Goal: Check status: Check status

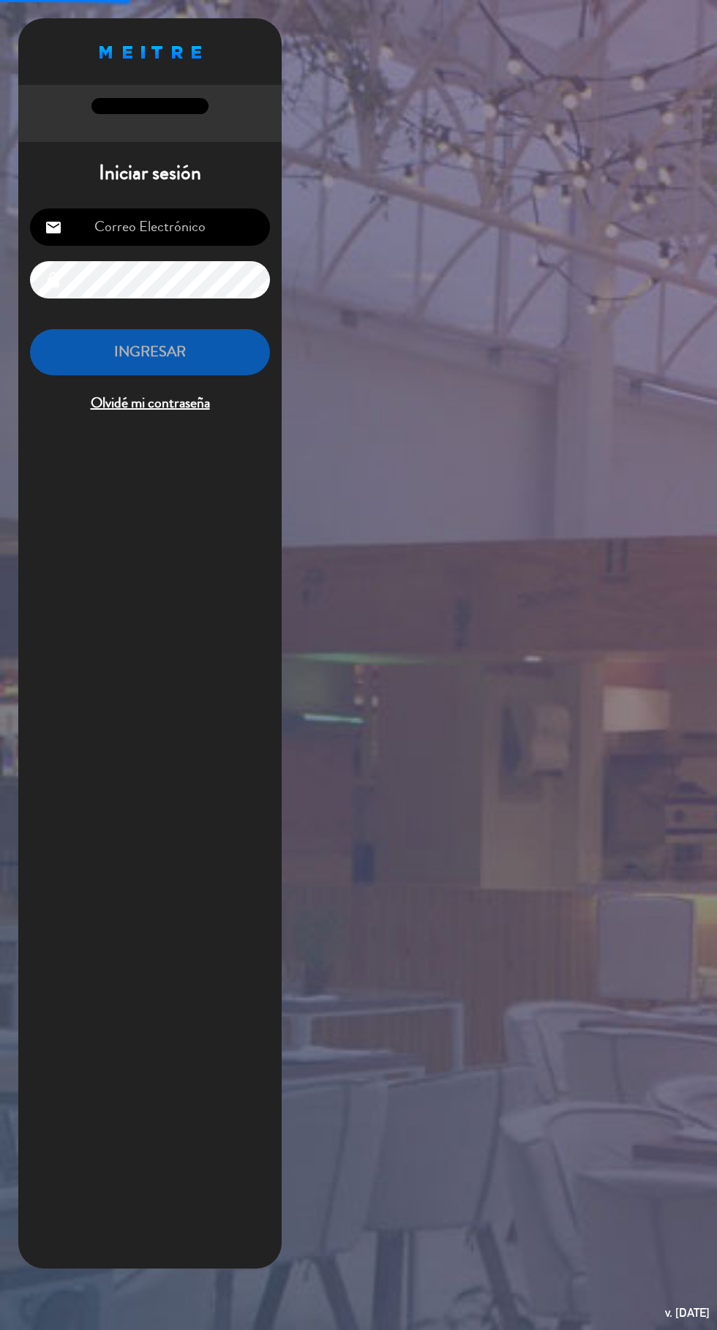
click at [225, 227] on input "email" at bounding box center [150, 227] width 240 height 37
click at [189, 231] on input "email" at bounding box center [150, 227] width 240 height 37
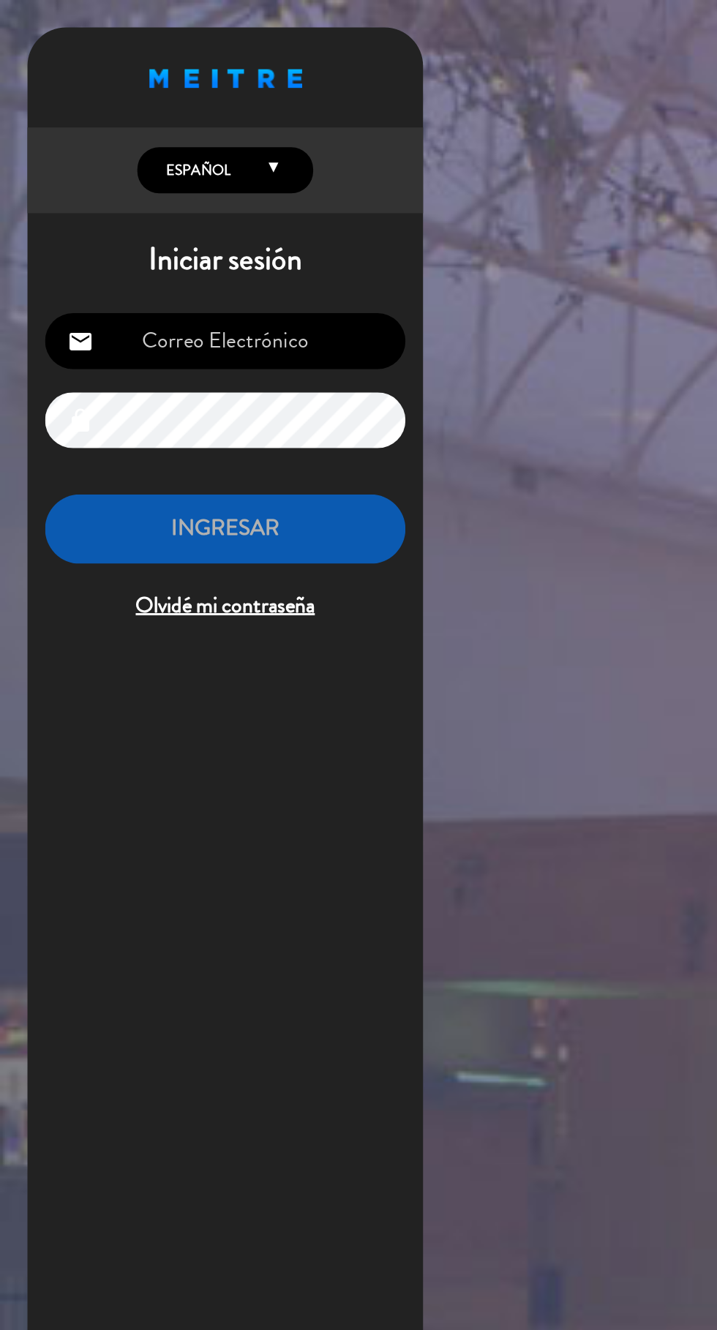
type input "[EMAIL_ADDRESS][DOMAIN_NAME]"
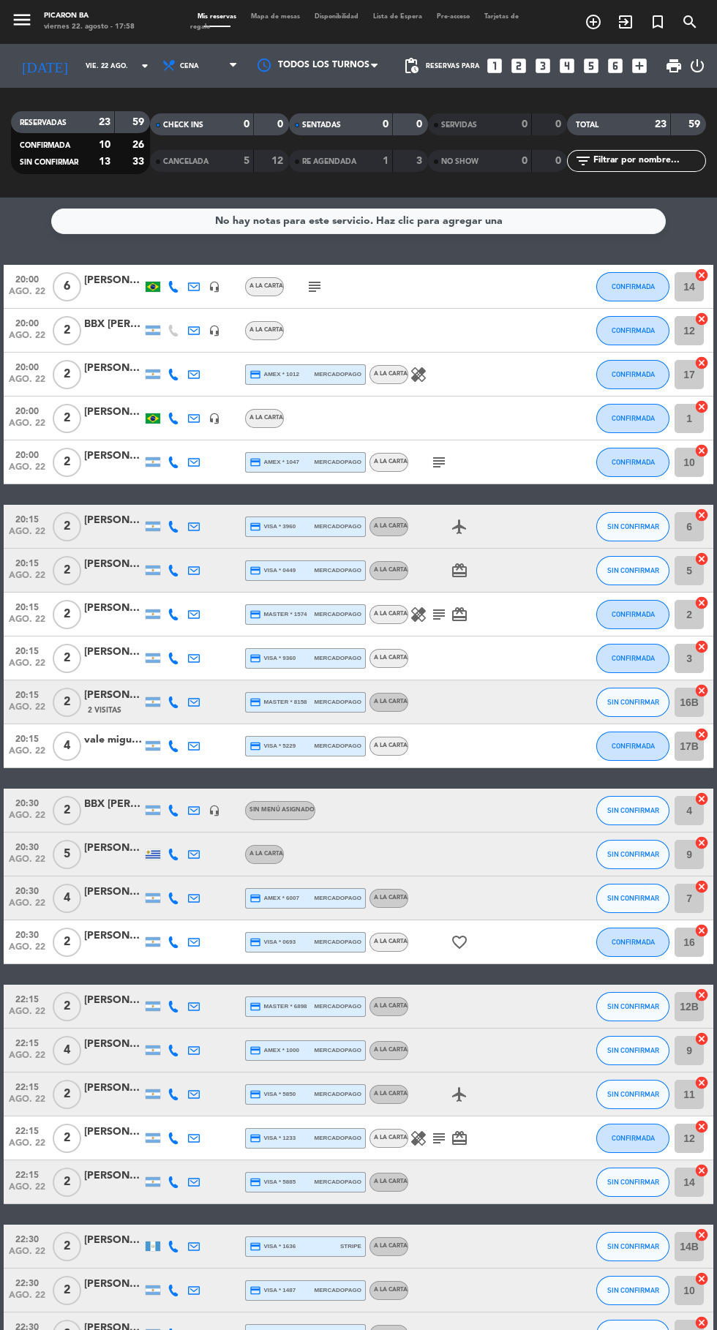
click at [175, 531] on icon at bounding box center [174, 527] width 12 height 12
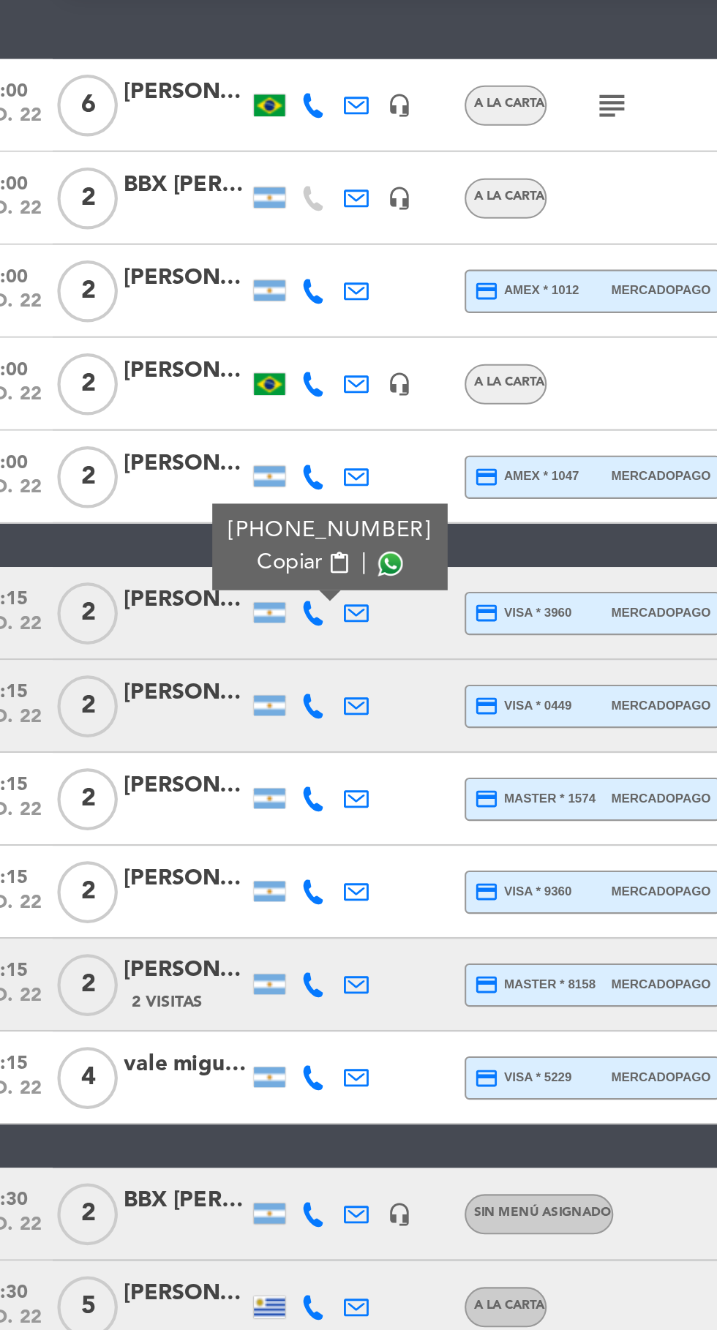
click at [204, 504] on span at bounding box center [210, 504] width 12 height 12
click at [171, 572] on icon at bounding box center [174, 571] width 12 height 12
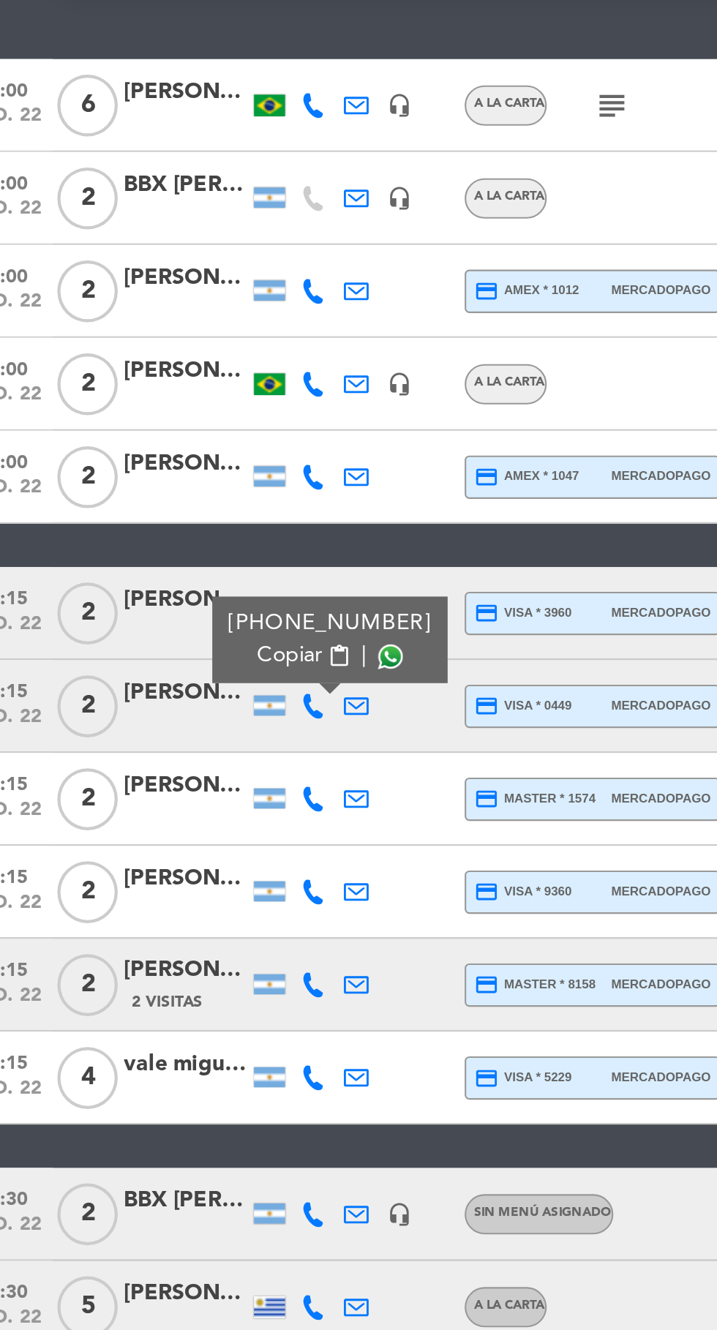
click at [204, 547] on span at bounding box center [210, 547] width 12 height 12
click at [173, 618] on icon at bounding box center [174, 615] width 12 height 12
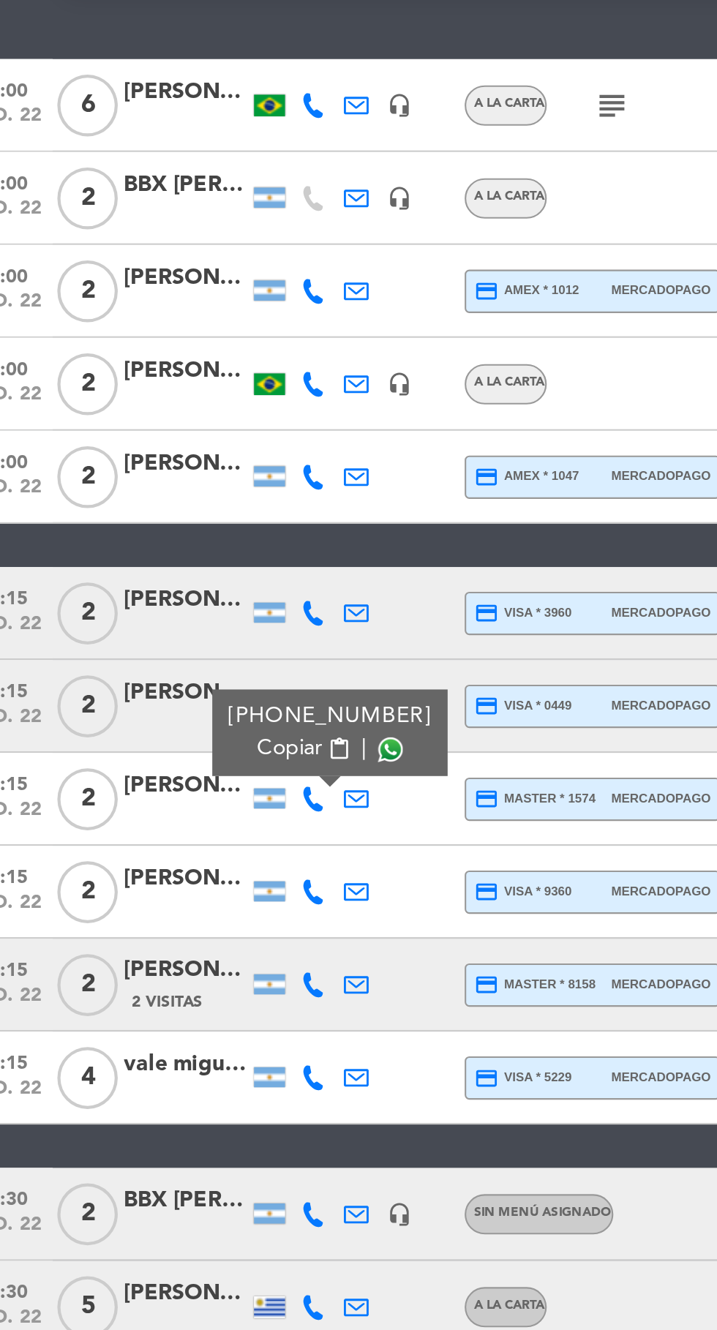
click at [204, 588] on span at bounding box center [210, 591] width 12 height 12
click at [204, 586] on span at bounding box center [210, 591] width 12 height 12
click at [173, 656] on icon at bounding box center [174, 659] width 12 height 12
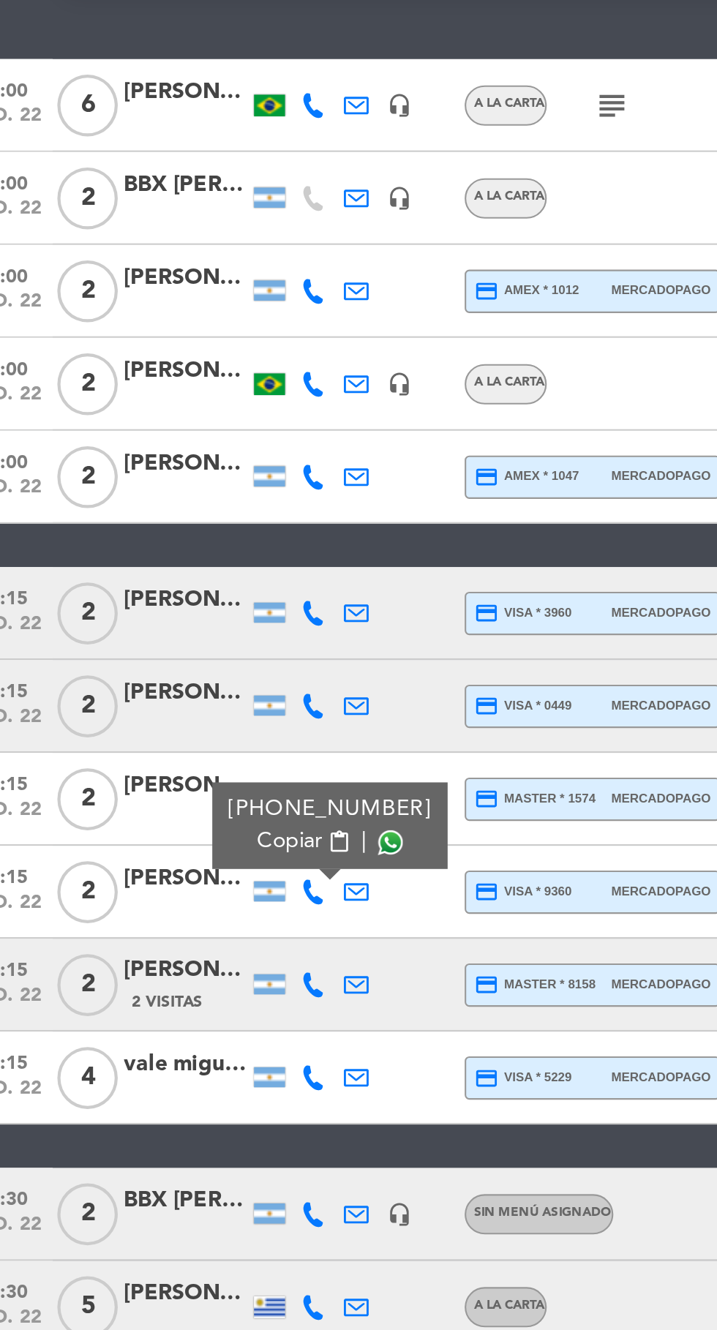
click at [204, 634] on span at bounding box center [210, 635] width 12 height 12
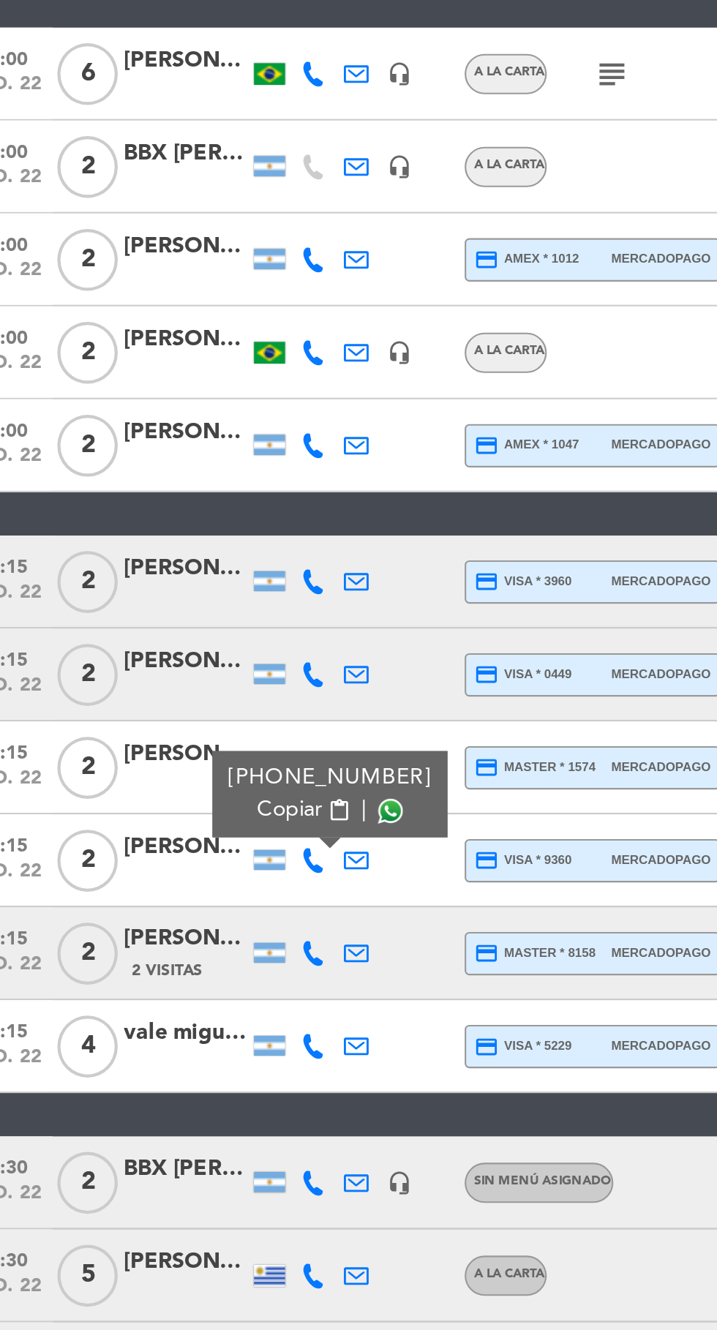
click at [176, 705] on icon at bounding box center [174, 703] width 12 height 12
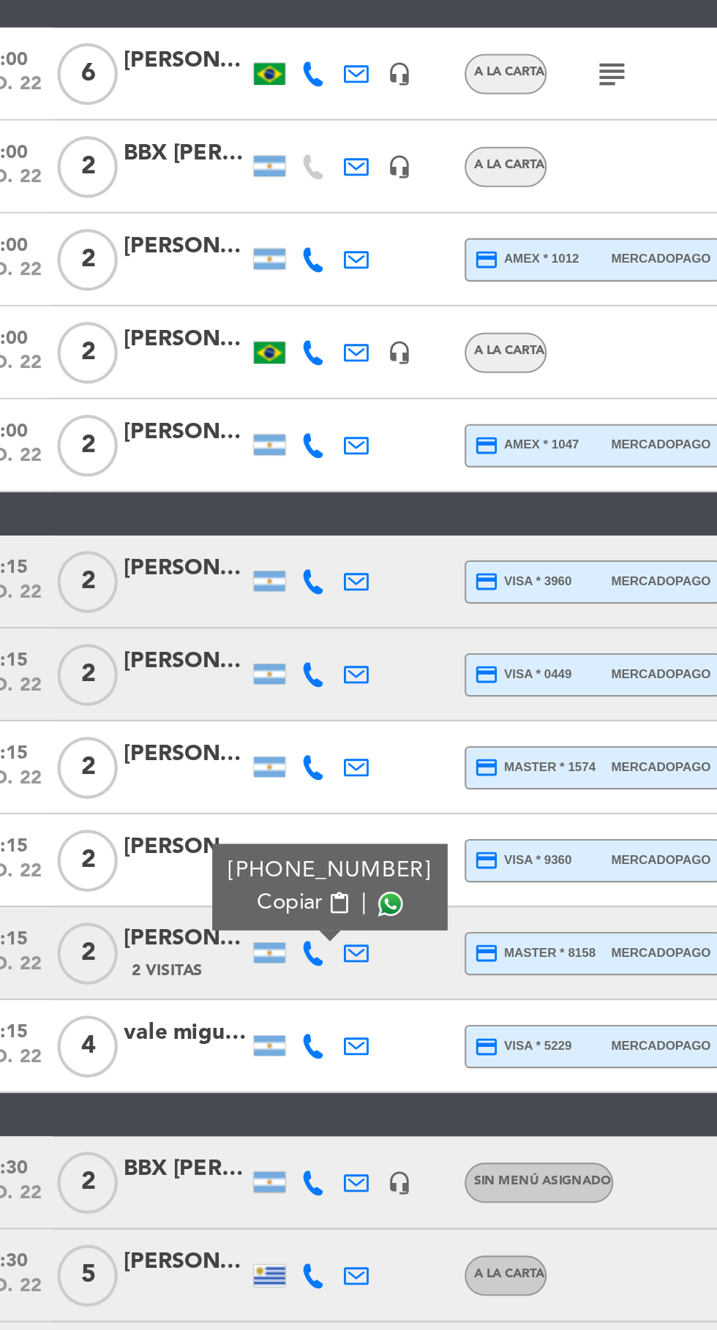
click at [204, 677] on span at bounding box center [210, 679] width 12 height 12
click at [176, 746] on icon at bounding box center [174, 746] width 12 height 12
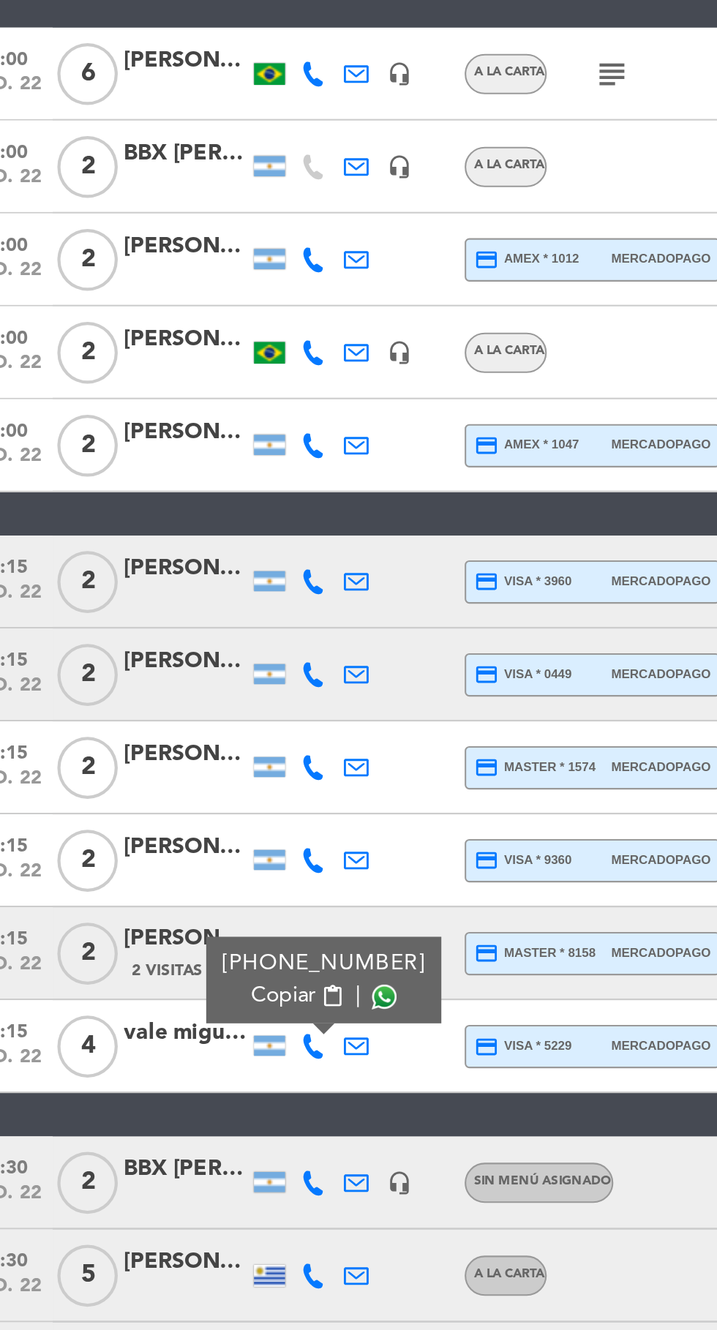
click at [204, 722] on span at bounding box center [207, 723] width 12 height 12
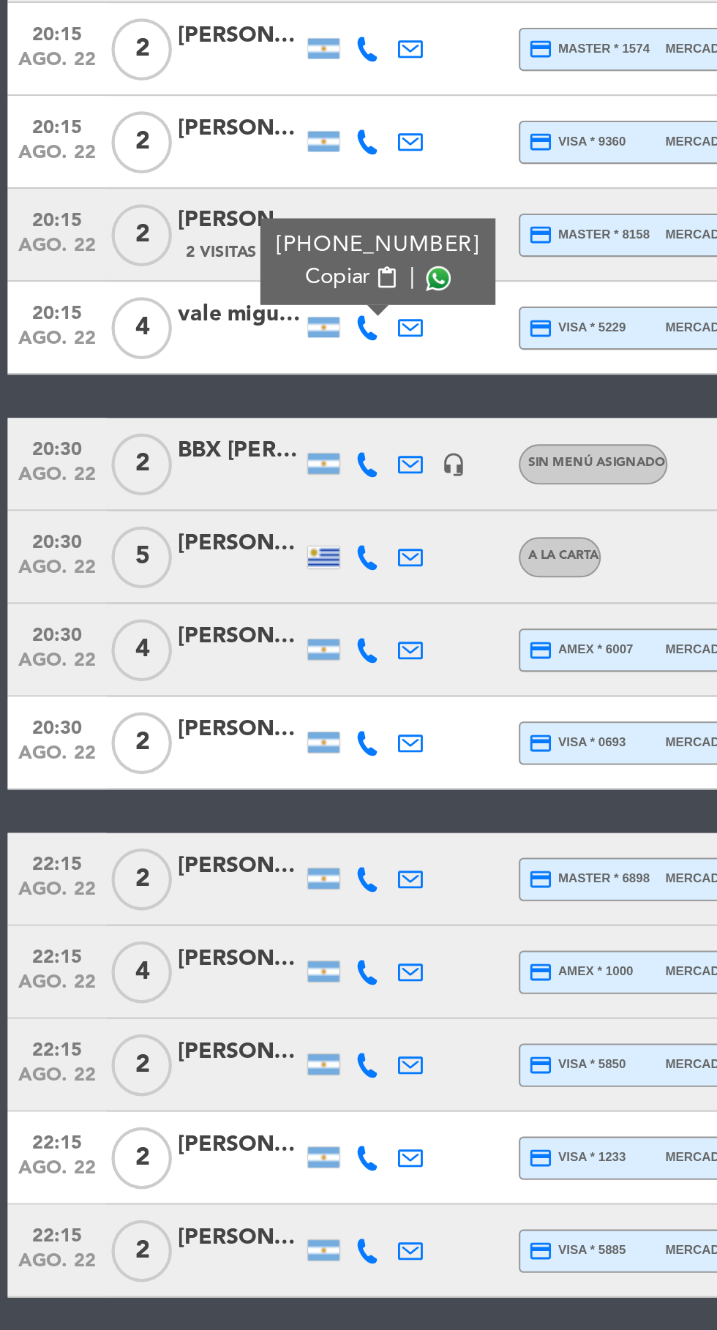
click at [173, 808] on icon at bounding box center [174, 811] width 12 height 12
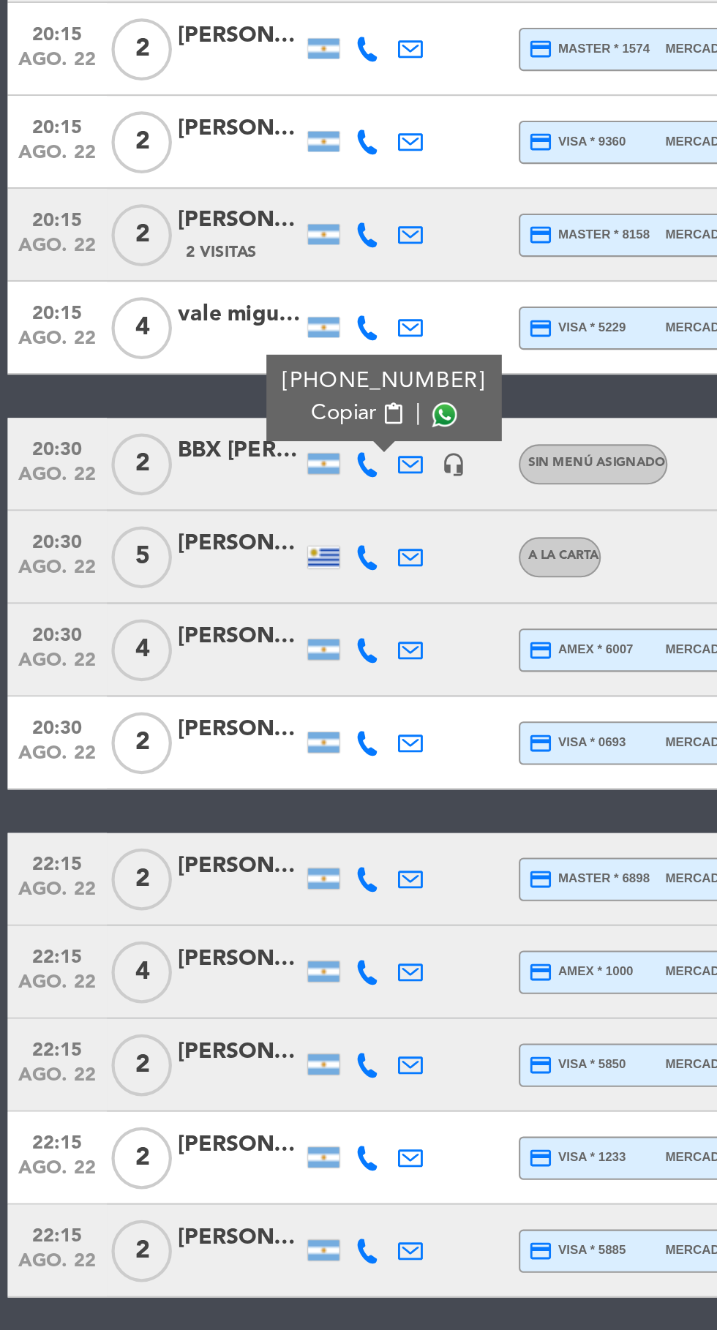
click at [204, 785] on span at bounding box center [210, 787] width 12 height 12
click at [207, 787] on span at bounding box center [210, 787] width 12 height 12
click at [205, 787] on span at bounding box center [210, 787] width 12 height 12
click at [171, 898] on icon at bounding box center [174, 899] width 12 height 12
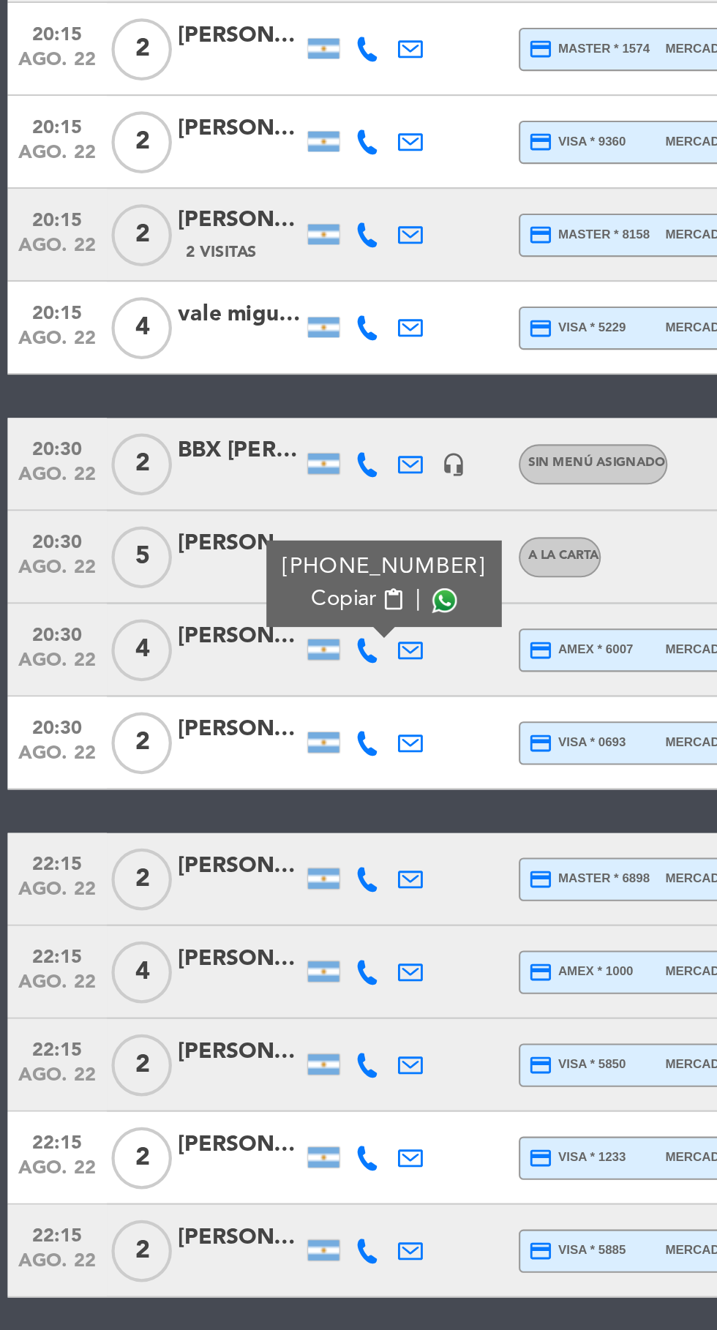
click at [204, 874] on span at bounding box center [210, 875] width 12 height 12
click at [174, 946] on icon at bounding box center [174, 942] width 12 height 12
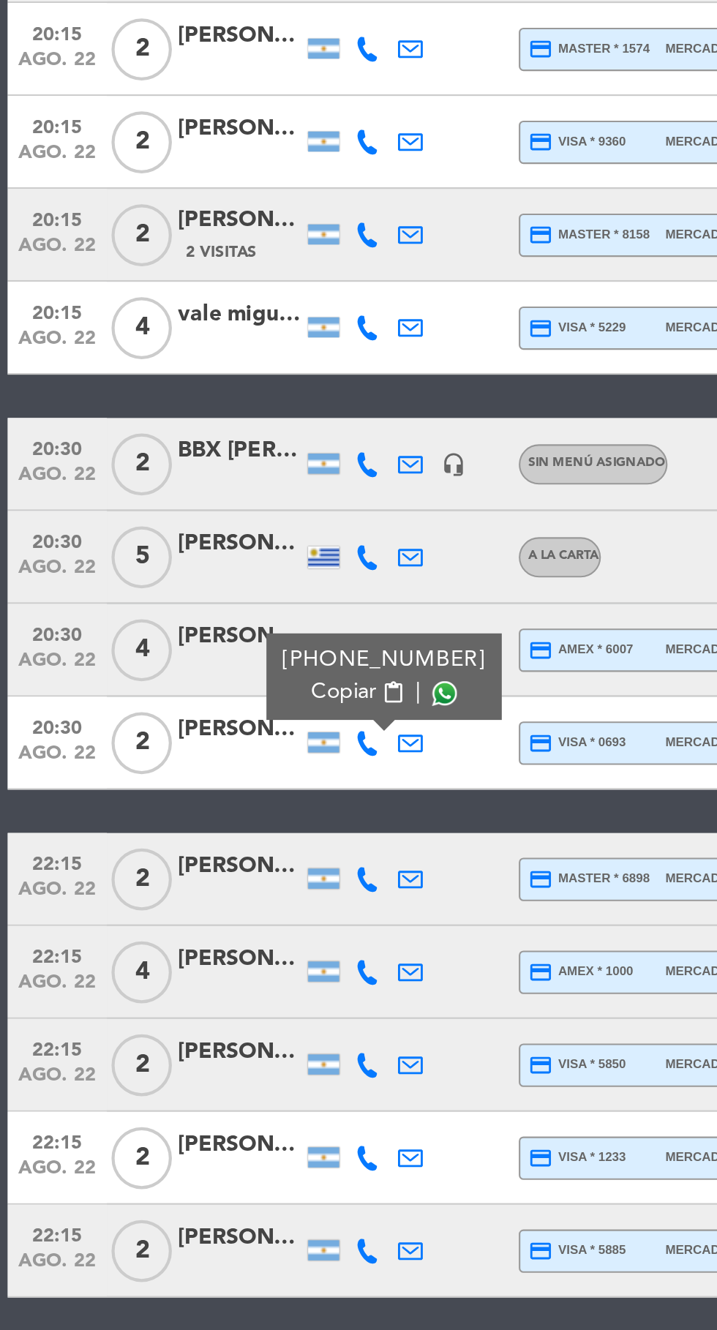
click at [204, 919] on span at bounding box center [210, 919] width 12 height 12
click at [179, 1009] on icon at bounding box center [174, 1007] width 12 height 12
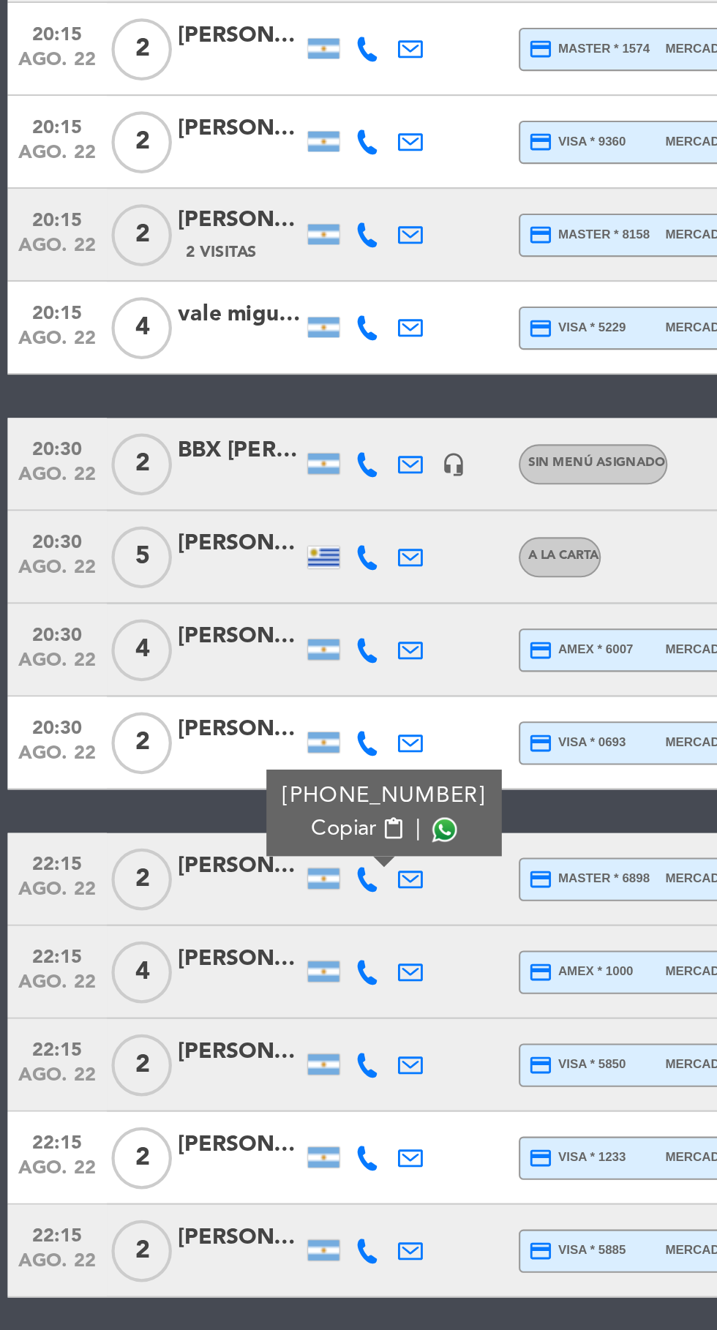
click at [218, 983] on div "[PHONE_NUMBER] Copiar content_paste |" at bounding box center [181, 975] width 111 height 41
click at [204, 985] on span at bounding box center [210, 983] width 12 height 12
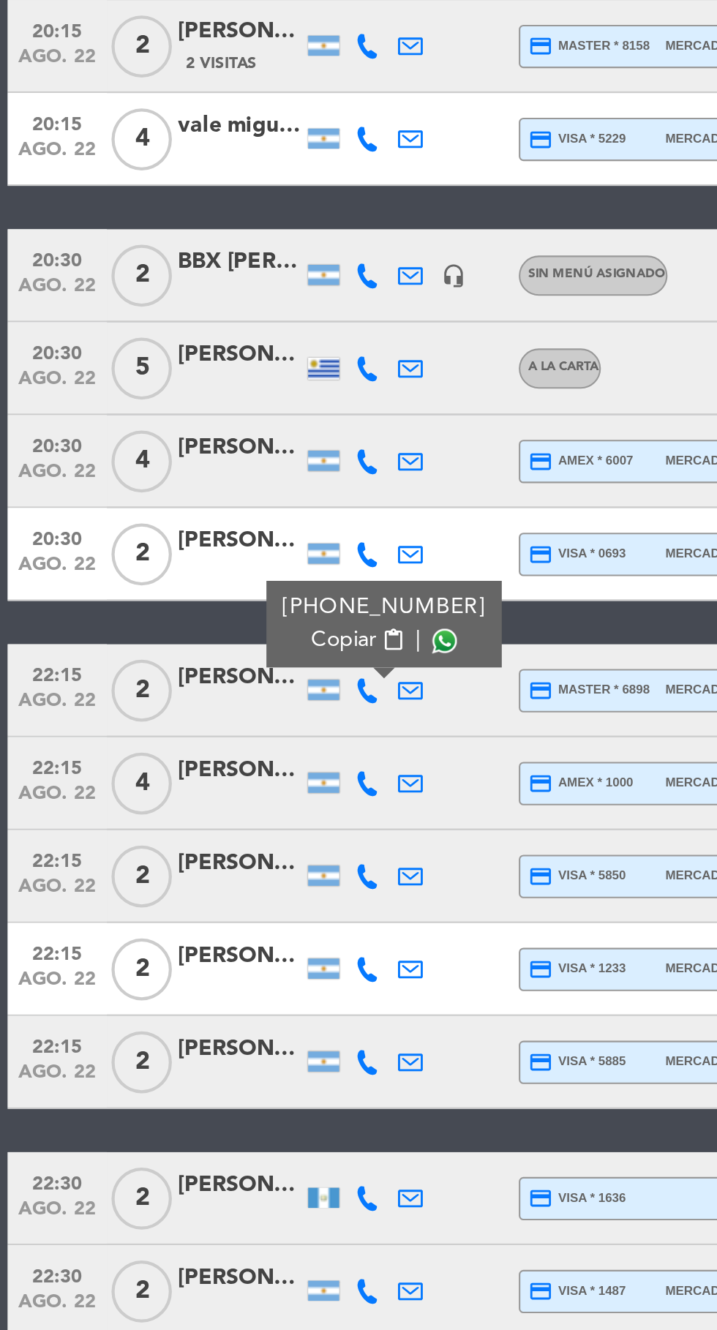
scroll to position [17, 0]
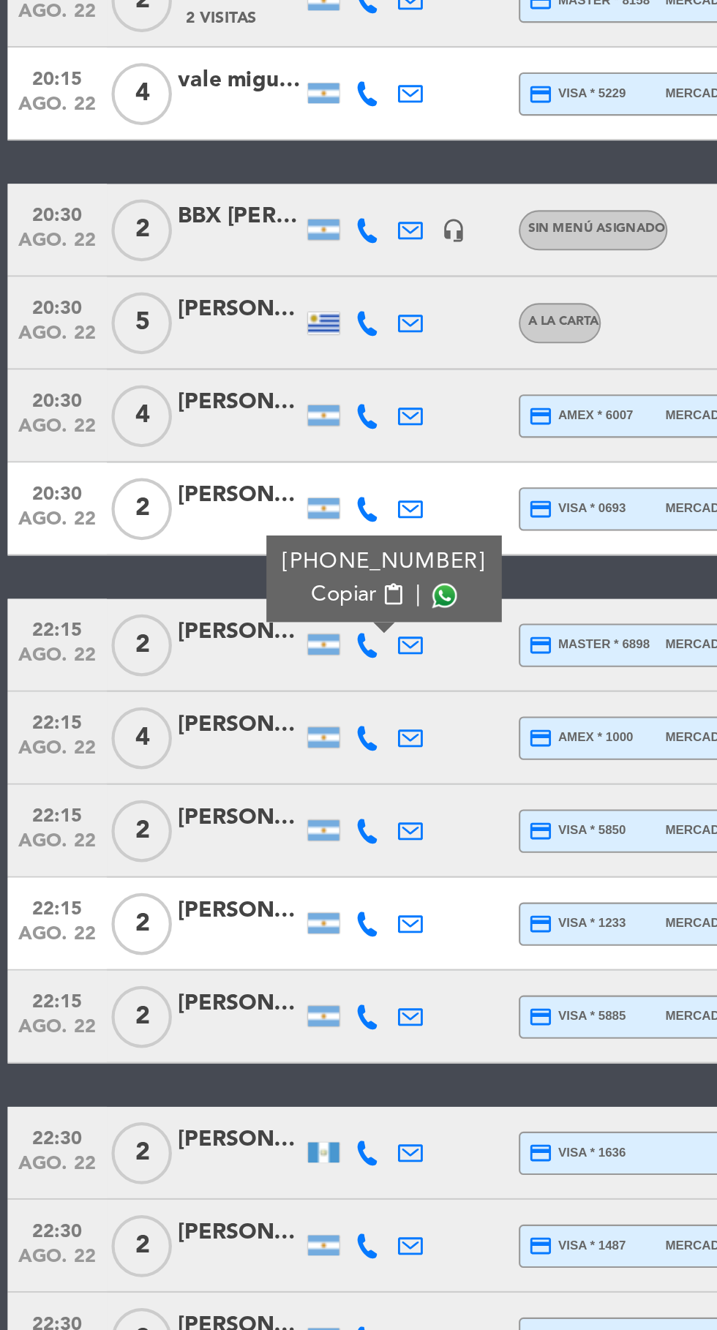
click at [176, 1045] on icon at bounding box center [174, 1051] width 12 height 12
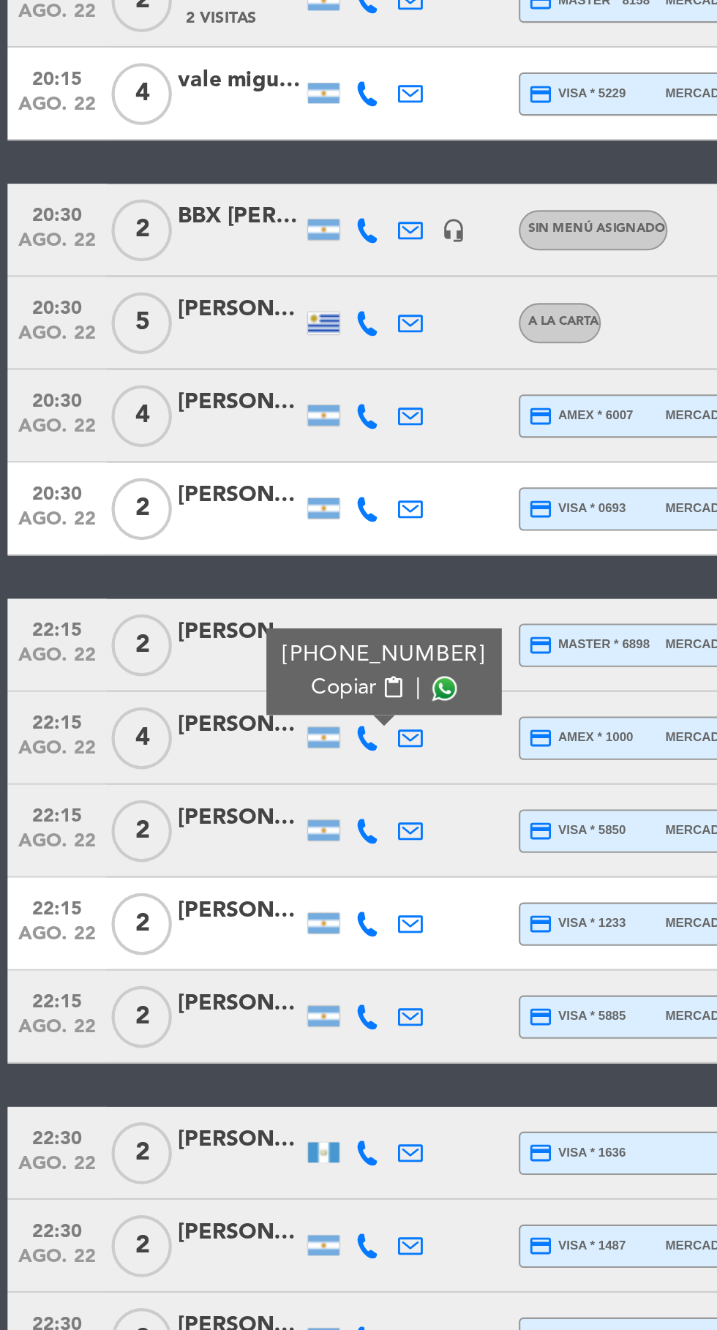
click at [205, 1021] on span at bounding box center [210, 1027] width 12 height 12
click at [173, 1089] on icon at bounding box center [174, 1095] width 12 height 12
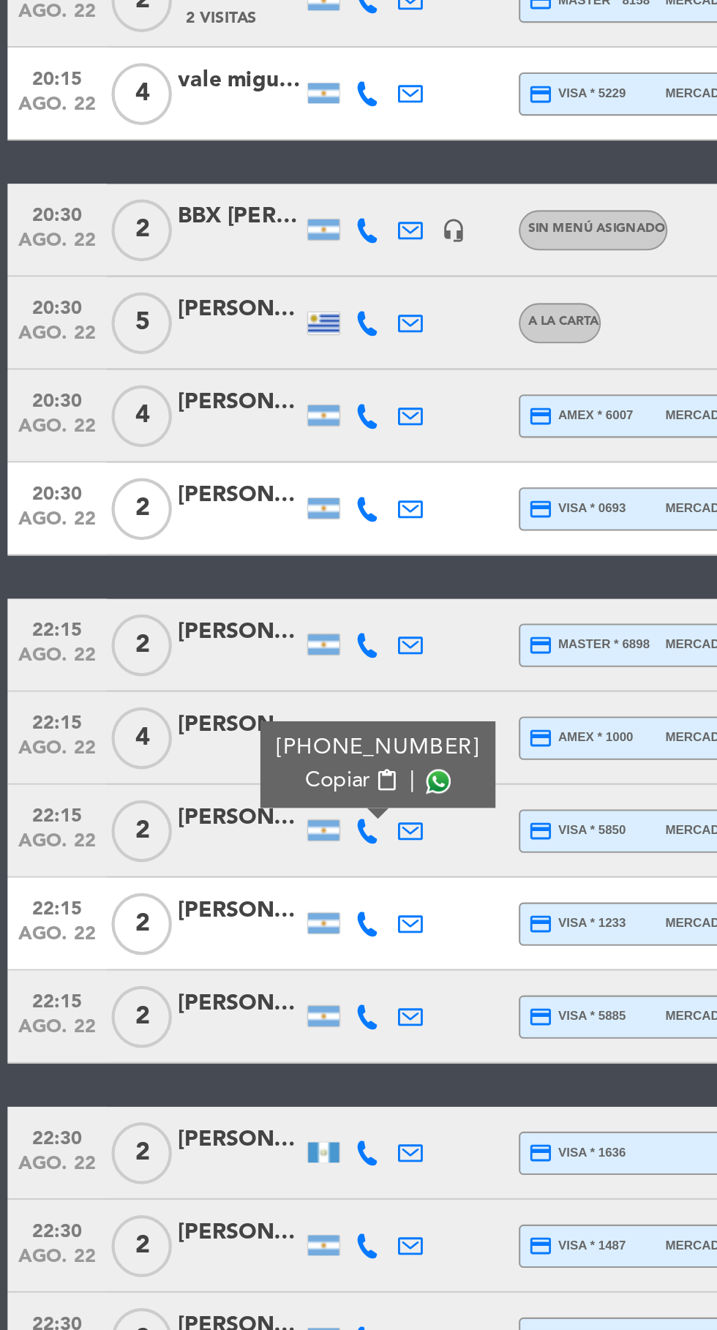
click at [204, 1065] on span at bounding box center [207, 1071] width 12 height 12
click at [191, 1133] on icon at bounding box center [194, 1139] width 12 height 12
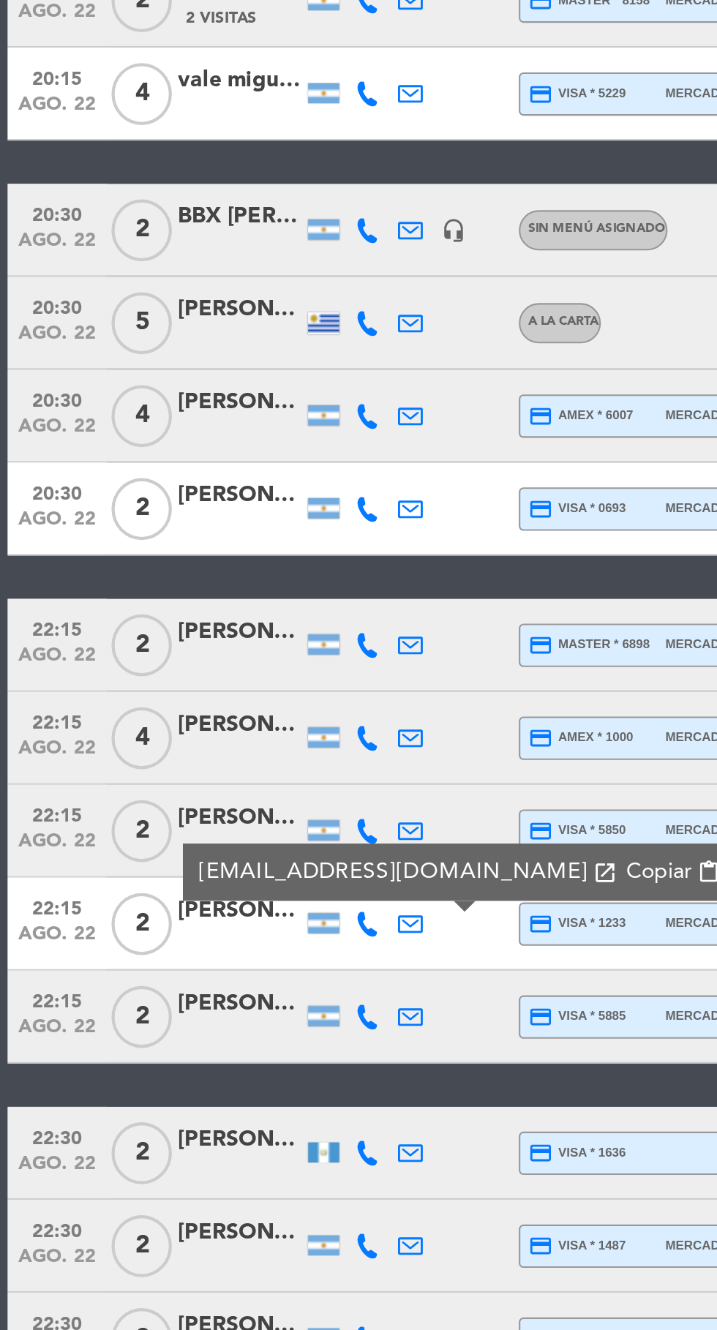
click at [174, 1133] on icon at bounding box center [174, 1139] width 12 height 12
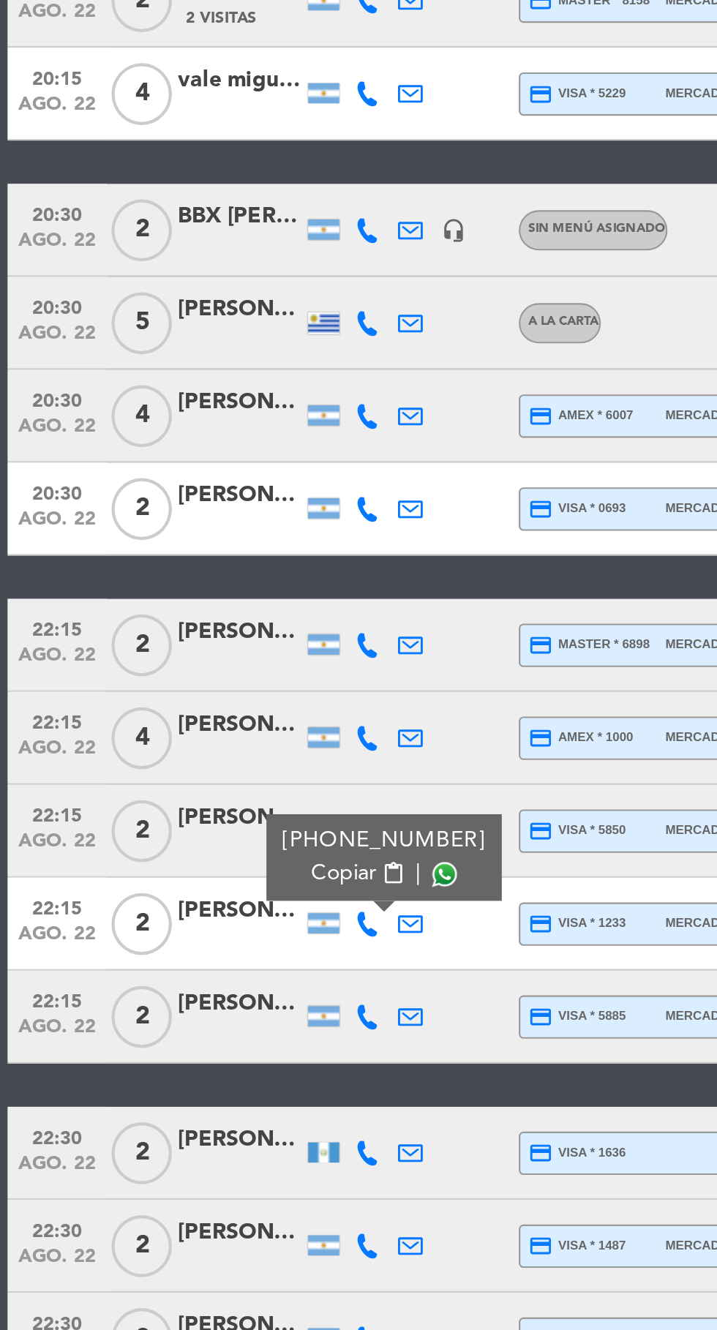
click at [206, 1109] on span at bounding box center [210, 1115] width 12 height 12
click at [168, 1176] on icon at bounding box center [174, 1182] width 12 height 12
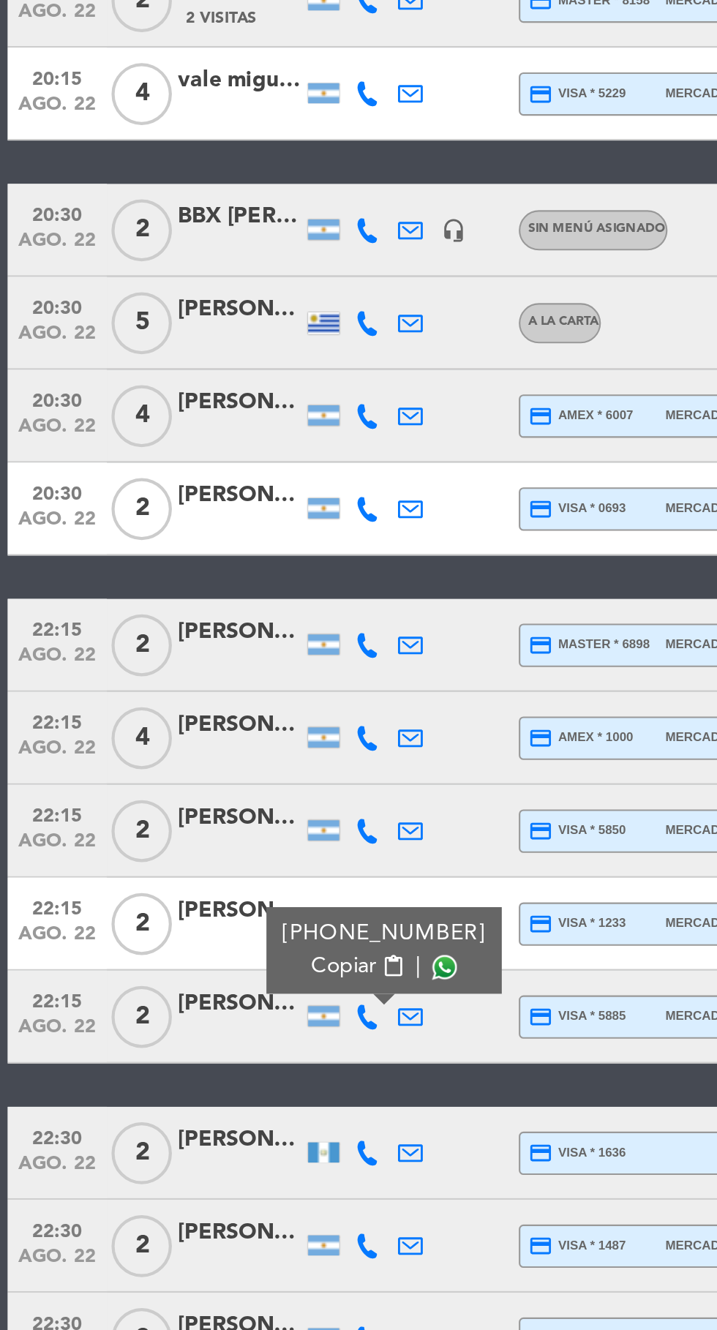
click at [204, 1153] on span at bounding box center [210, 1159] width 12 height 12
click at [178, 1241] on icon at bounding box center [174, 1247] width 12 height 12
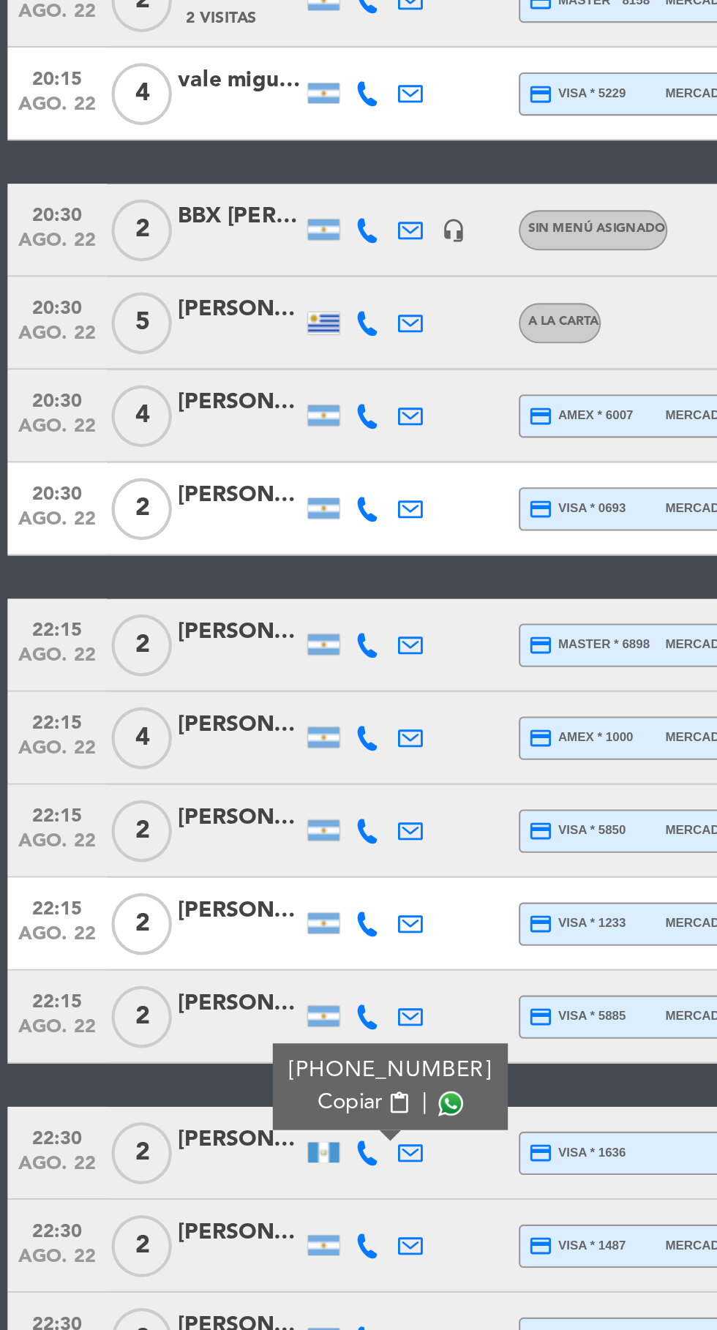
click at [207, 1217] on span at bounding box center [213, 1223] width 12 height 12
click at [171, 1285] on icon at bounding box center [174, 1291] width 12 height 12
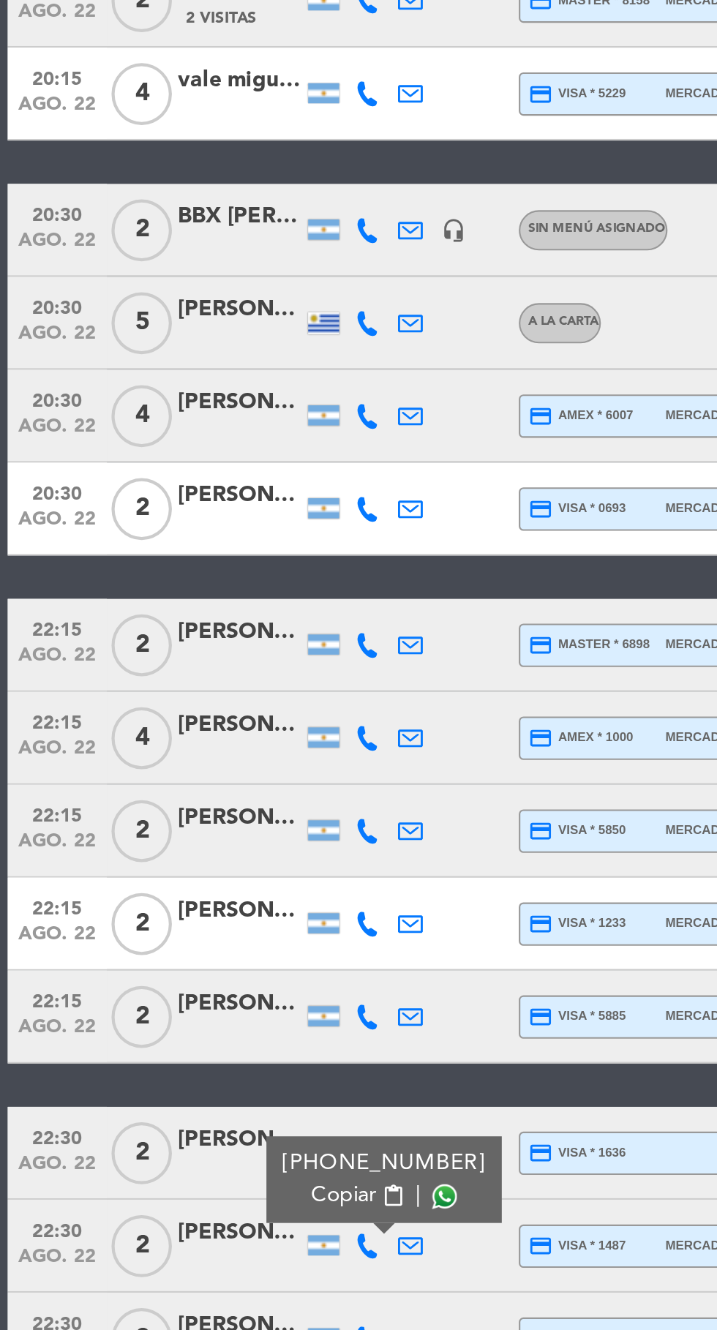
click at [204, 1261] on span at bounding box center [210, 1267] width 12 height 12
click at [172, 1329] on icon at bounding box center [174, 1335] width 12 height 12
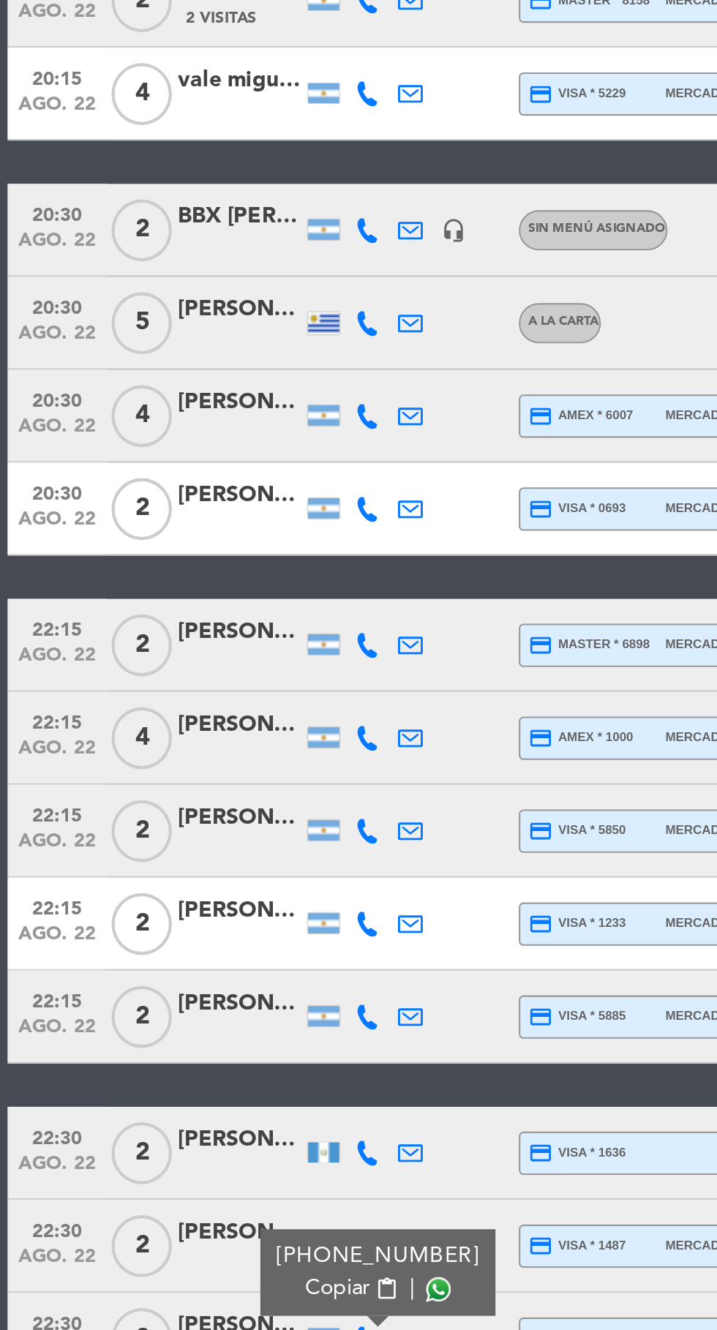
click at [202, 1305] on span at bounding box center [207, 1311] width 12 height 12
